Goal: Transaction & Acquisition: Purchase product/service

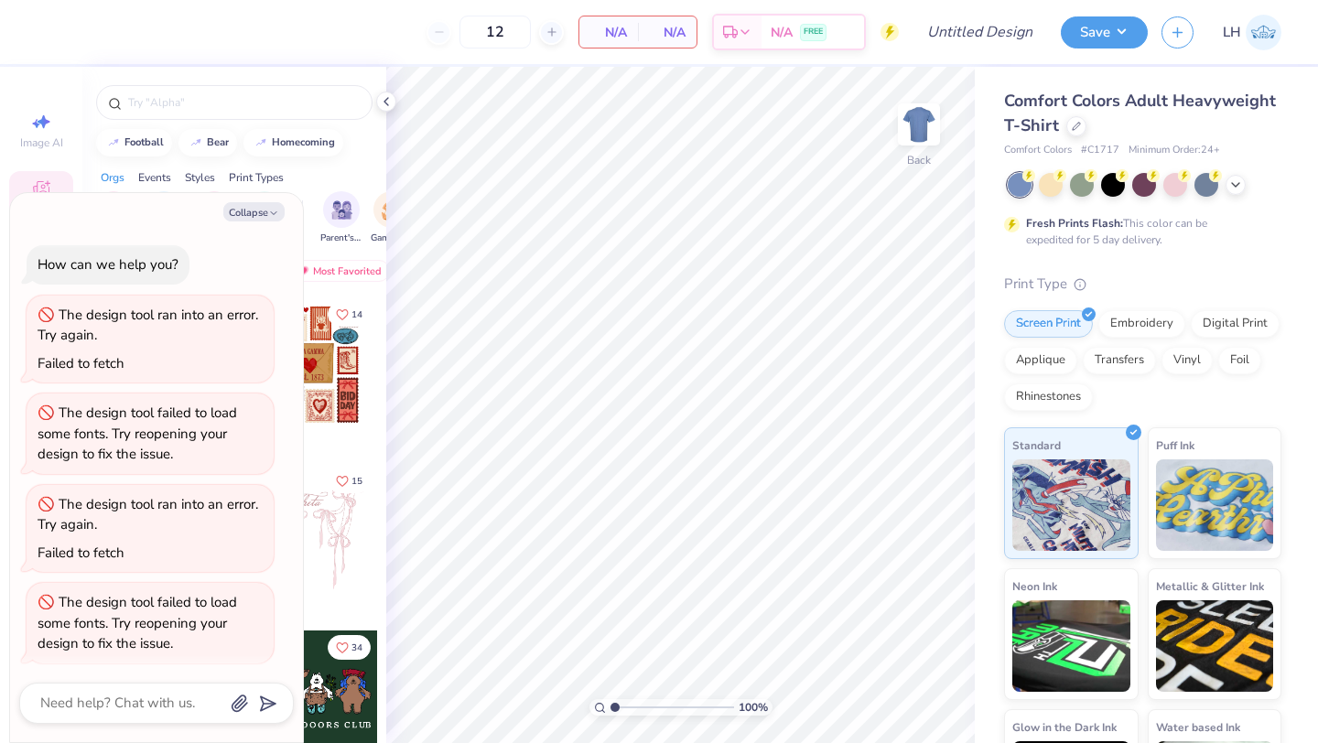
scroll to position [193, 0]
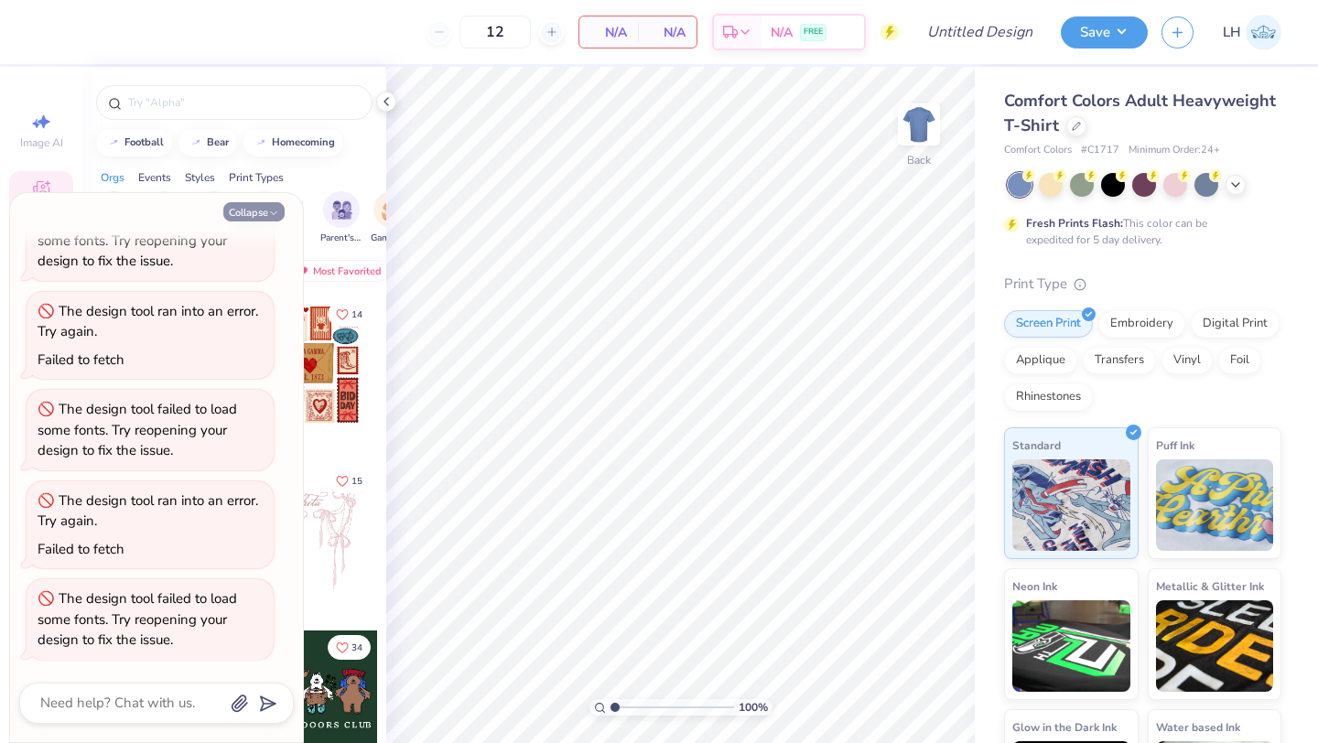
click at [263, 211] on button "Collapse" at bounding box center [253, 211] width 61 height 19
type textarea "x"
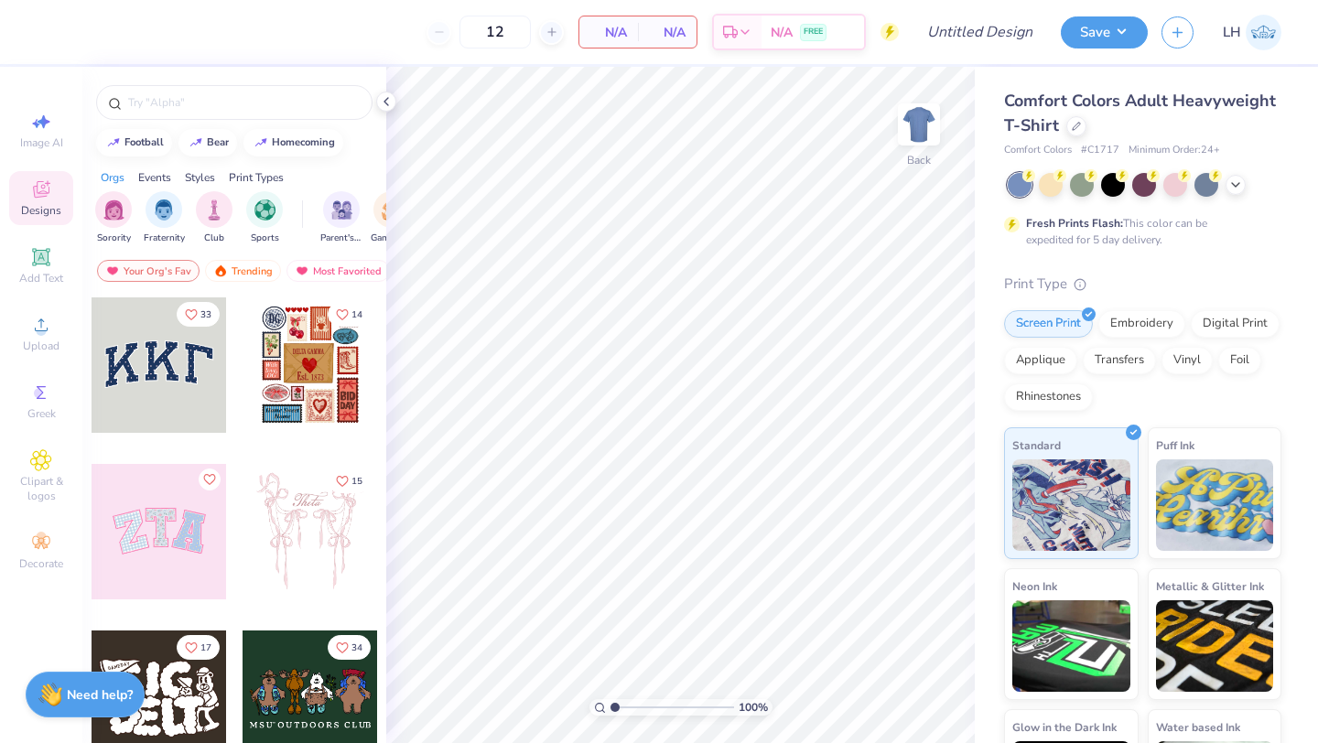
click at [1261, 33] on img at bounding box center [1264, 33] width 36 height 36
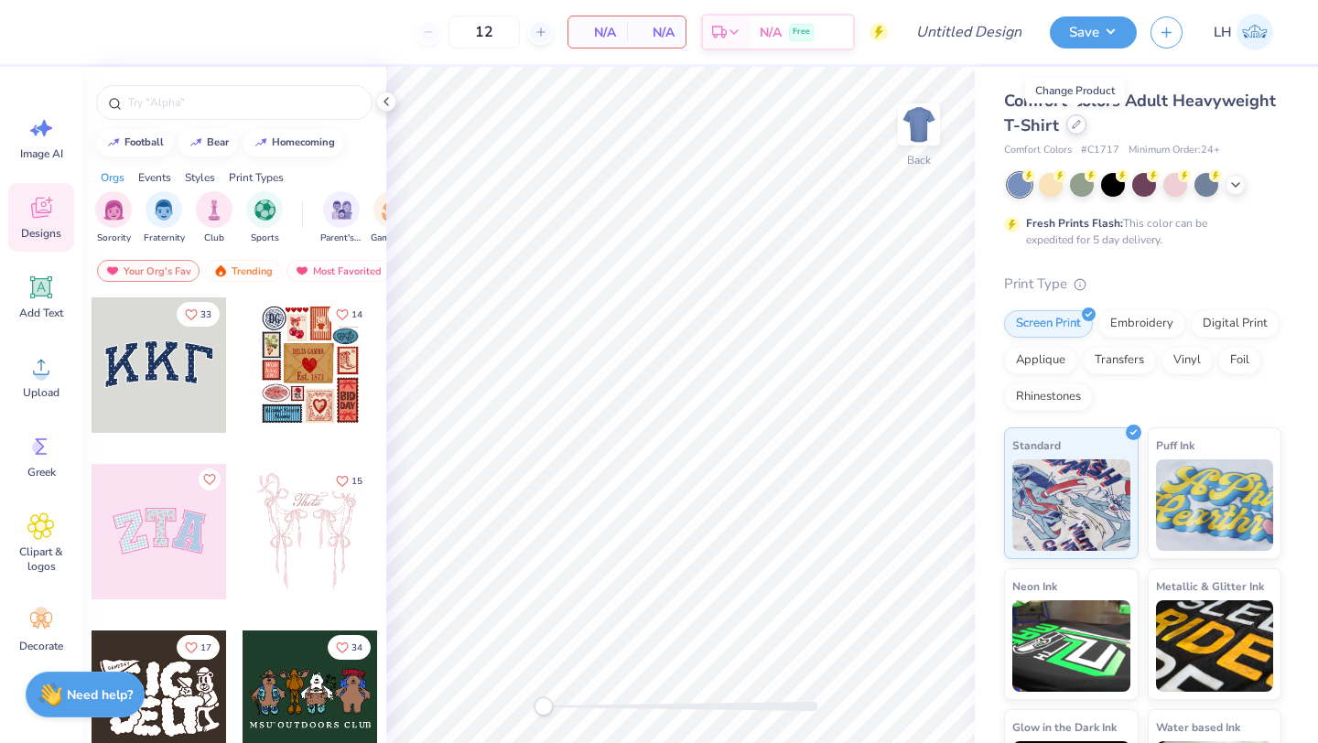
click at [1082, 129] on div at bounding box center [1076, 124] width 20 height 20
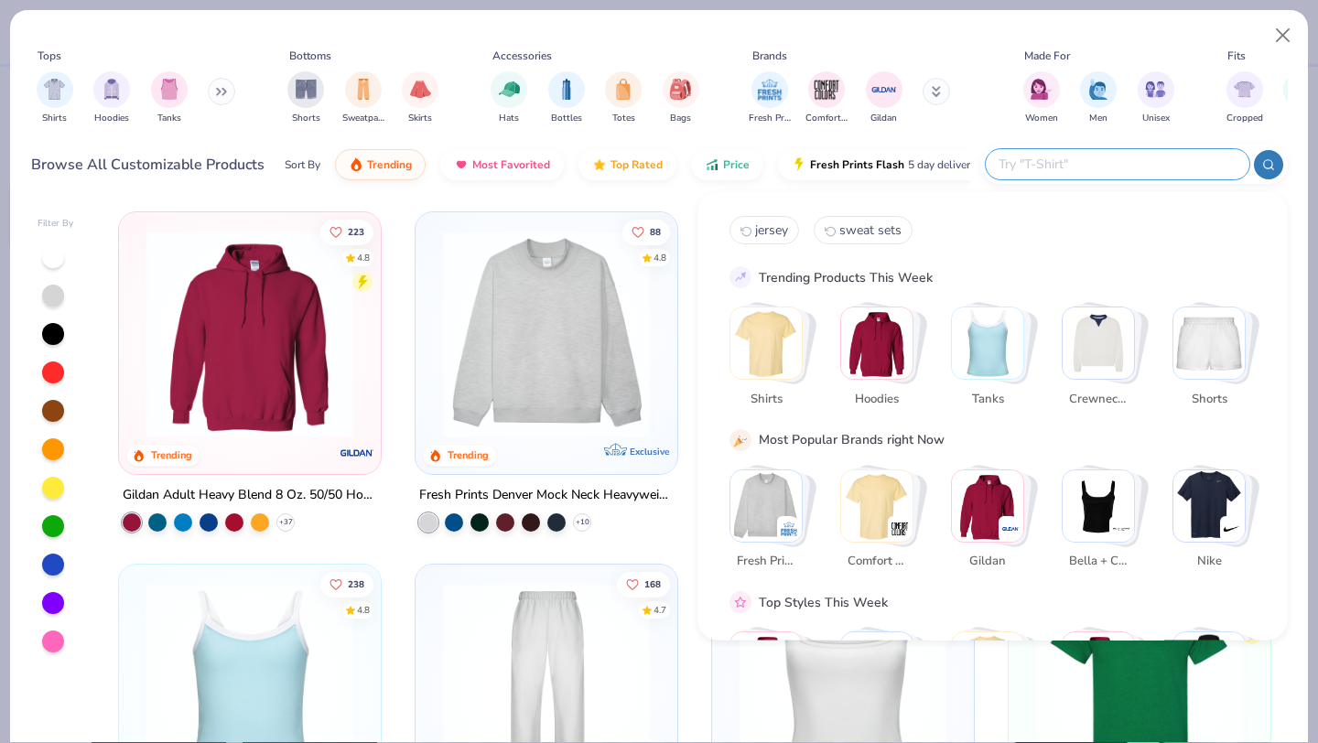
click at [1124, 157] on input "text" at bounding box center [1117, 164] width 240 height 21
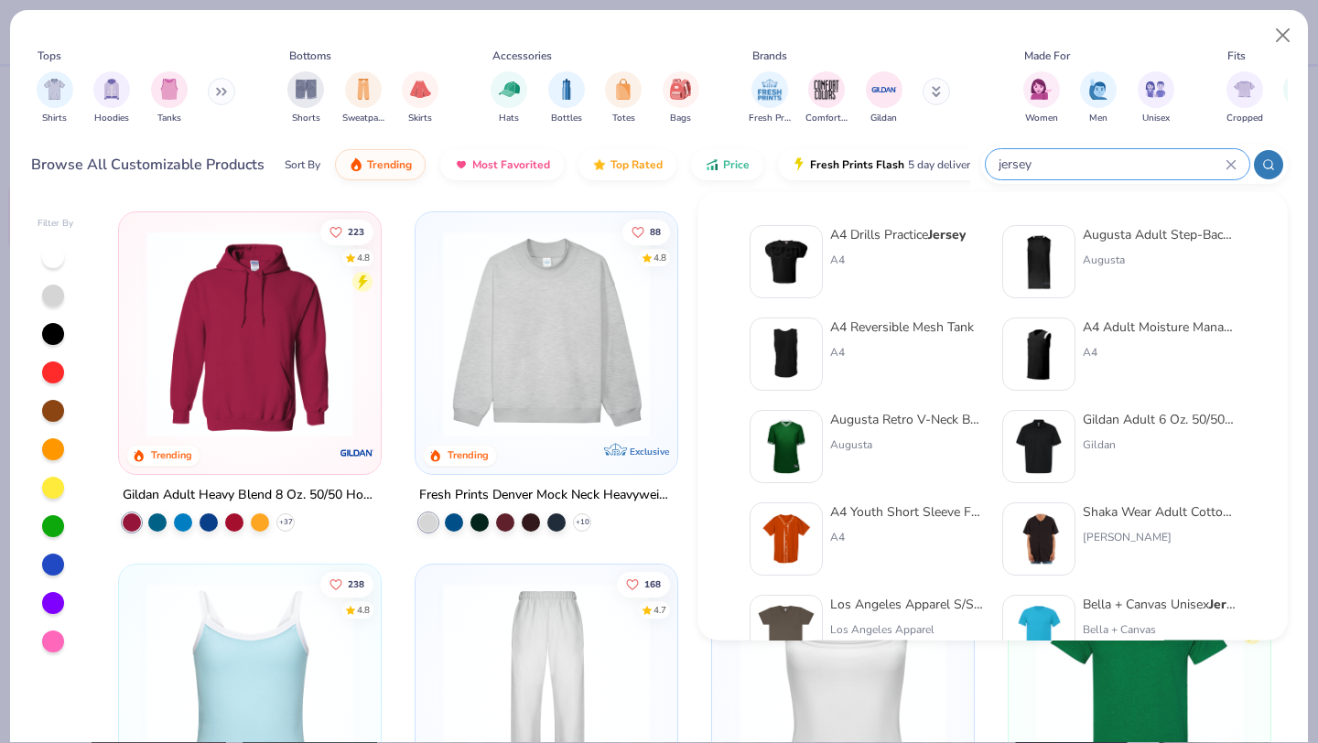
type input "jersey"
click at [904, 240] on div "A4 Drills Practice Jersey" at bounding box center [897, 234] width 135 height 19
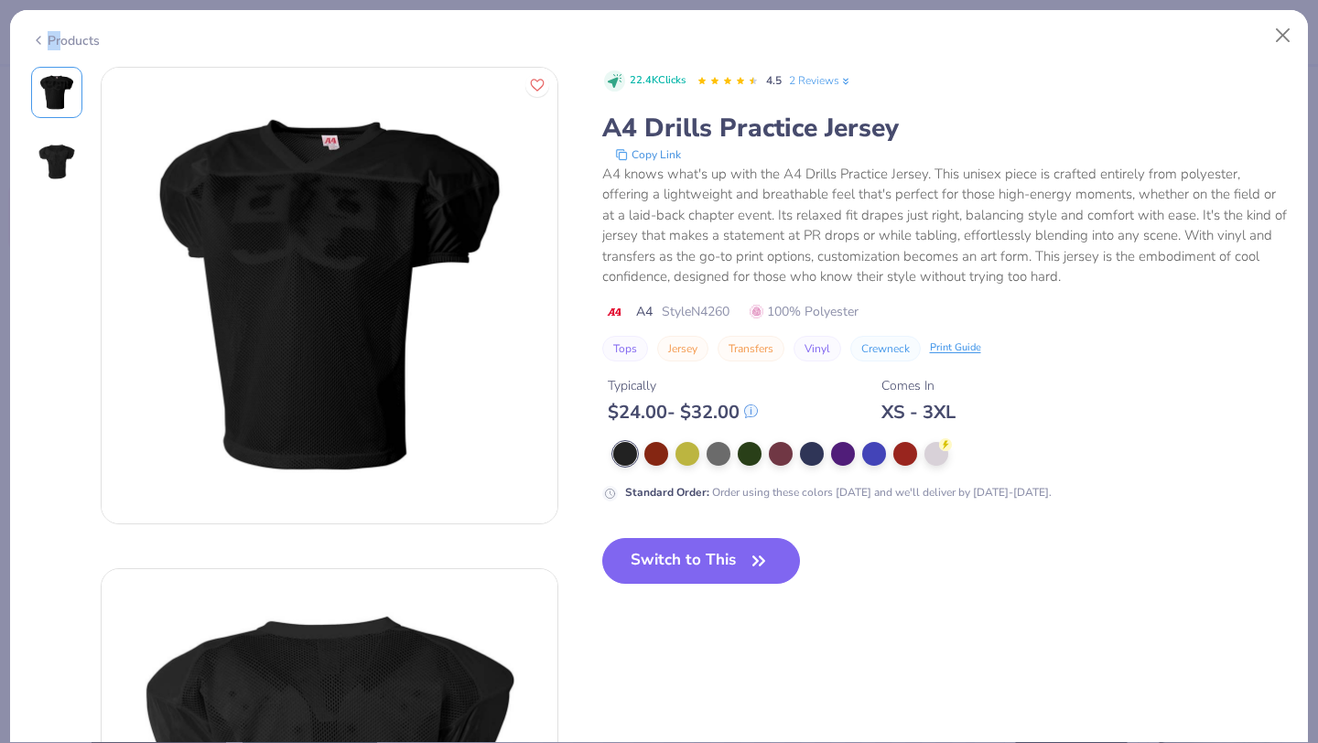
click at [63, 47] on div "Products" at bounding box center [65, 40] width 69 height 19
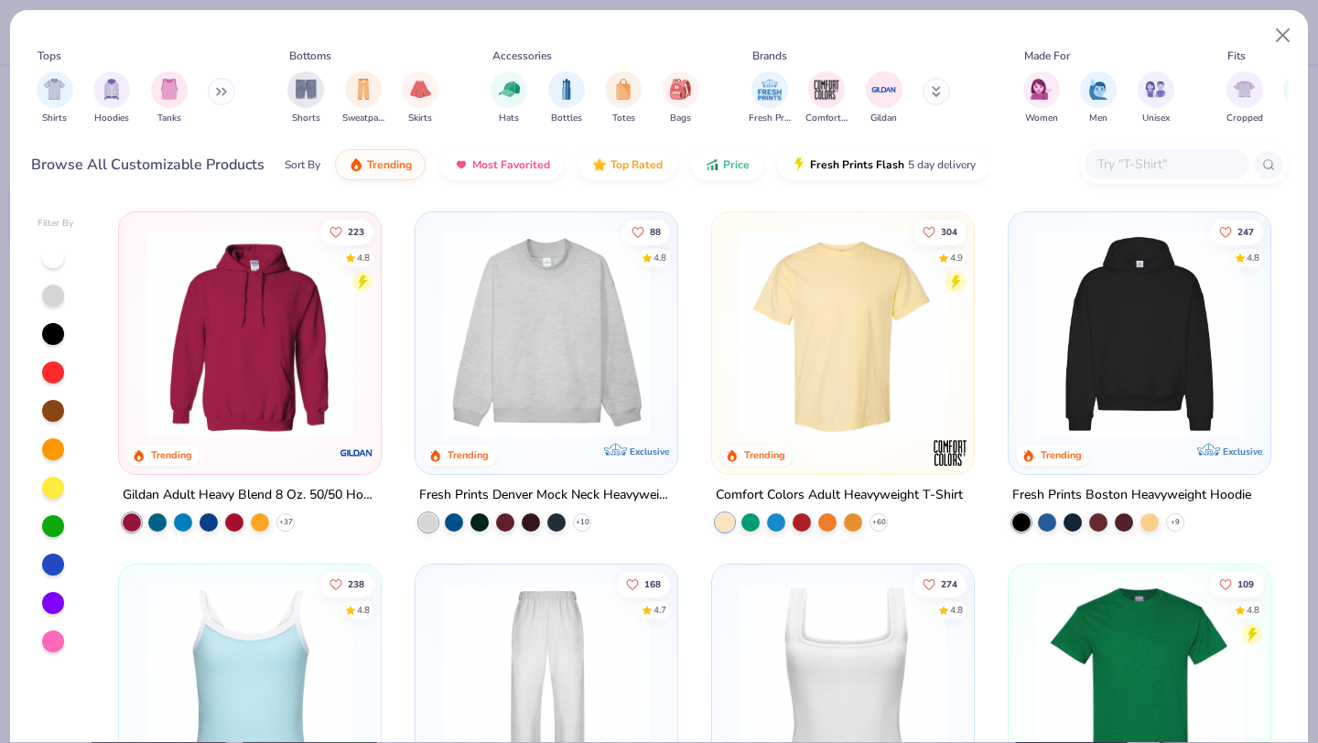
click at [1190, 163] on input "text" at bounding box center [1166, 164] width 141 height 21
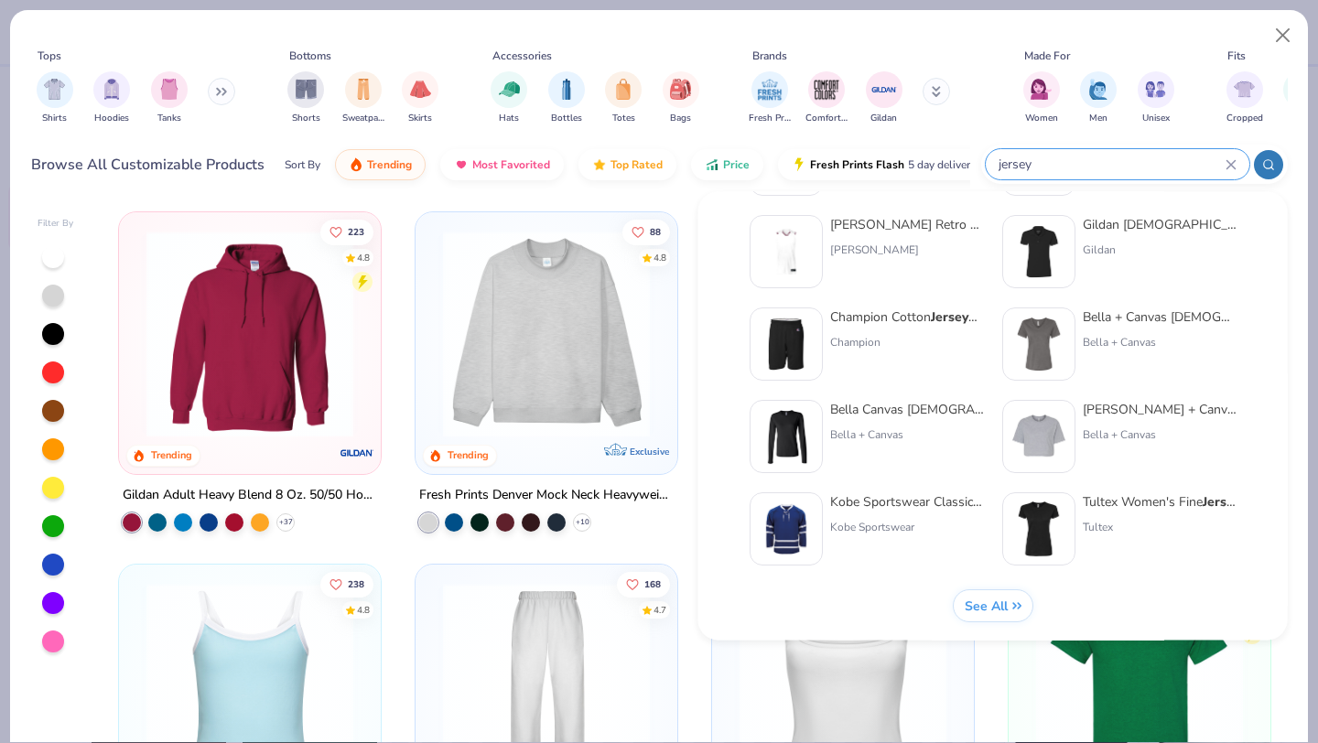
scroll to position [752, 0]
type input "jersey"
click at [1014, 600] on div "See All" at bounding box center [993, 603] width 58 height 17
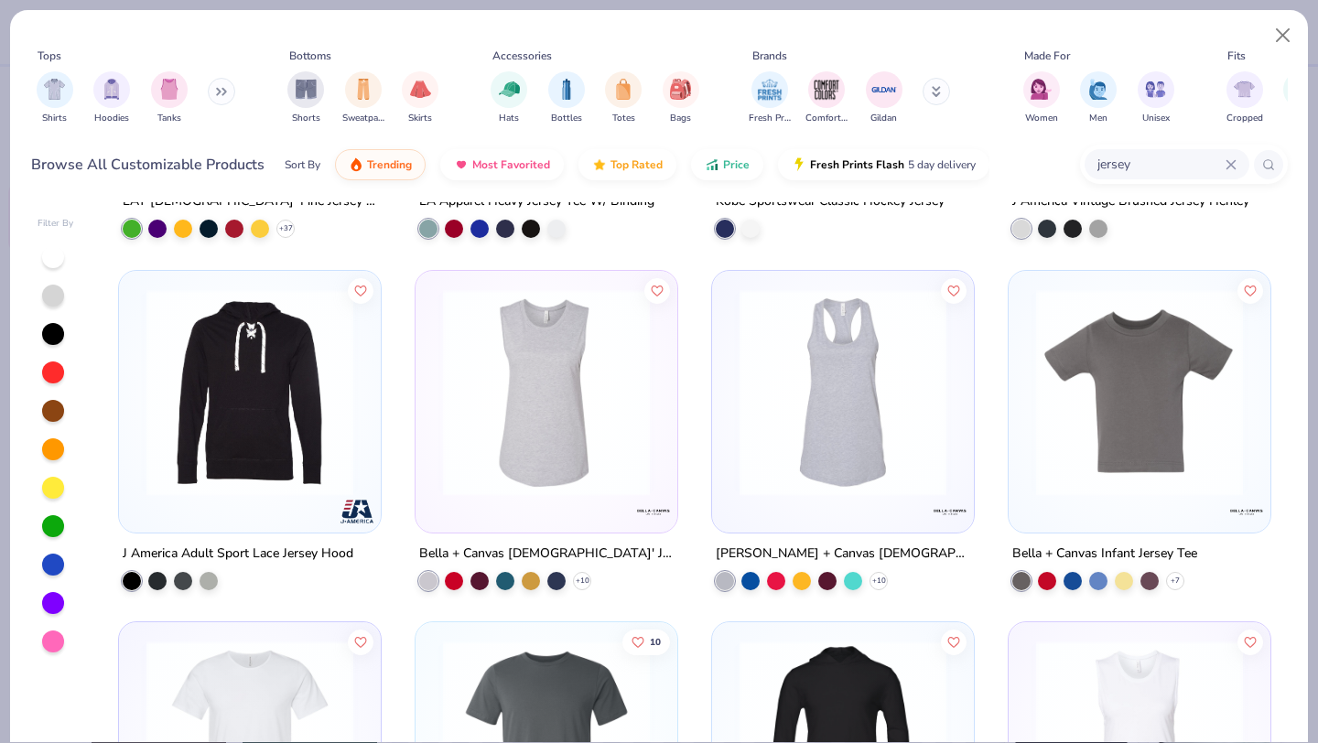
scroll to position [3461, 0]
